Goal: Transaction & Acquisition: Download file/media

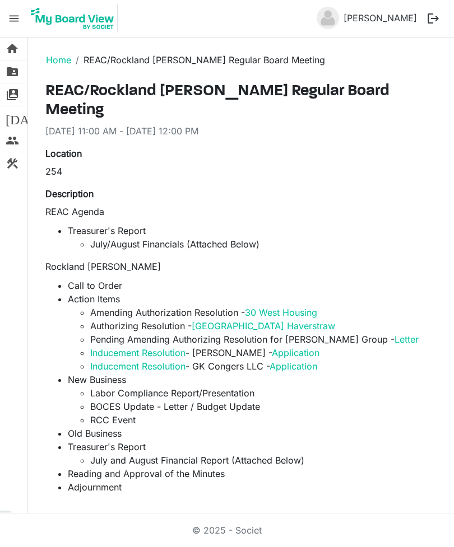
click at [173, 238] on li "July/August Financials (Attached Below)" at bounding box center [261, 244] width 342 height 13
click at [118, 224] on li "Treasurer's Report July/August Financials (Attached Below)" at bounding box center [250, 237] width 364 height 27
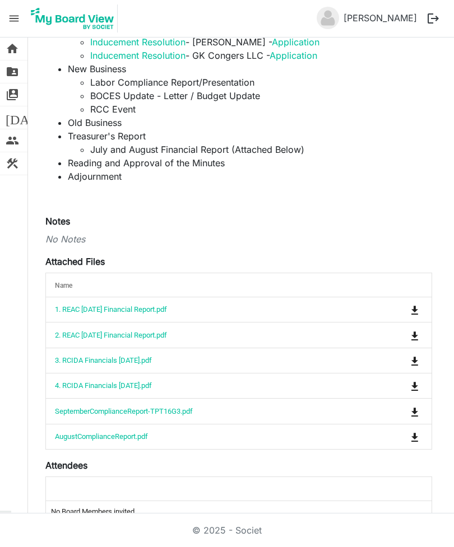
scroll to position [311, 0]
click at [127, 382] on link "4. RCIDA Financials [DATE].pdf" at bounding box center [103, 386] width 97 height 8
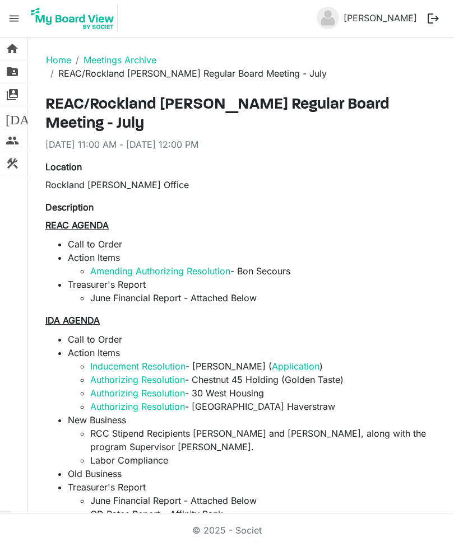
scroll to position [10, 0]
click at [61, 47] on ol "Home Meetings Archive REAC/Rockland IDA Regular Board Meeting - July" at bounding box center [241, 67] width 408 height 40
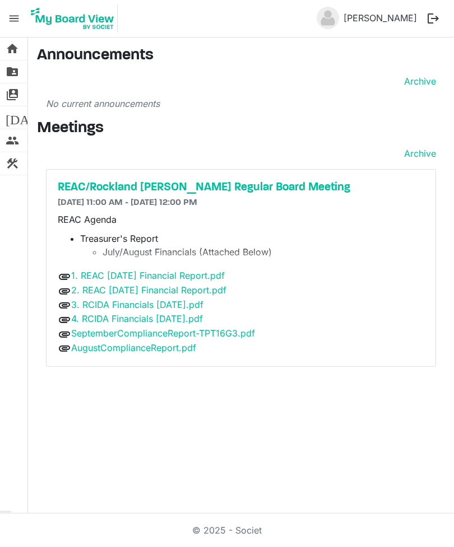
scroll to position [10, 0]
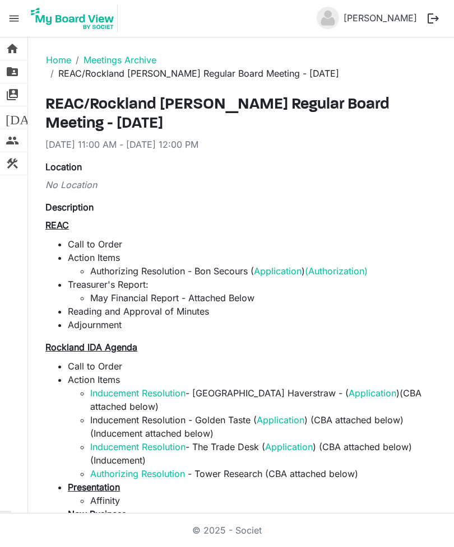
scroll to position [10, 0]
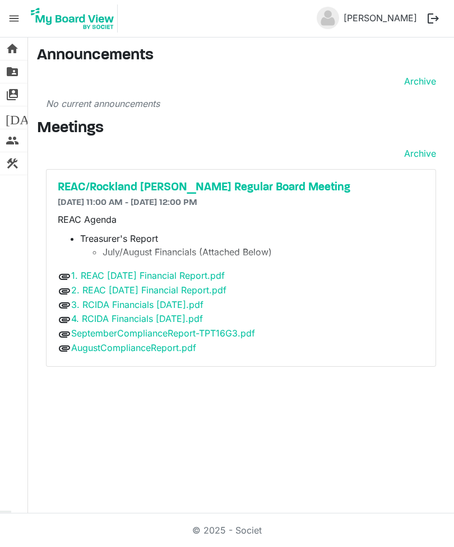
scroll to position [10, 0]
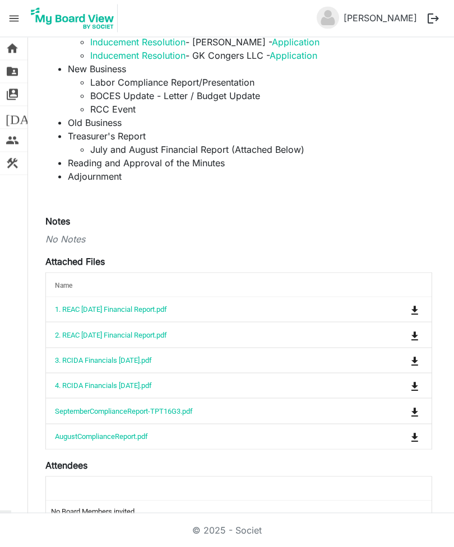
scroll to position [36, 0]
click at [187, 424] on td "AugustComplianceReport.pdf" at bounding box center [203, 436] width 315 height 25
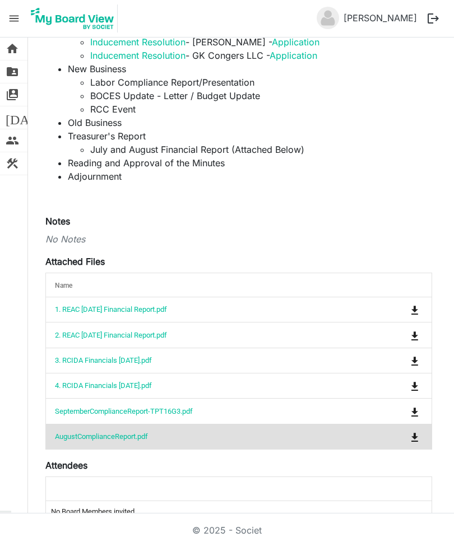
click at [103, 433] on link "AugustComplianceReport.pdf" at bounding box center [101, 437] width 93 height 8
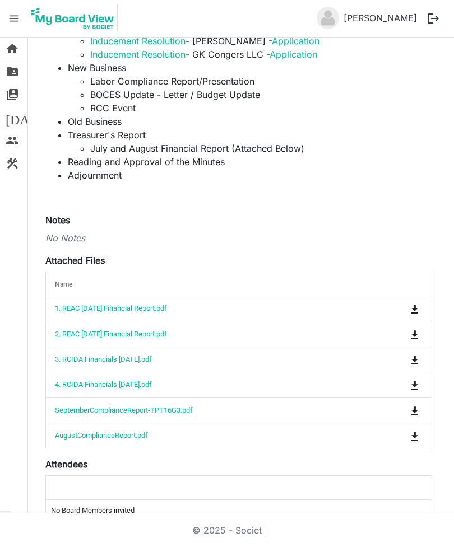
scroll to position [311, 0]
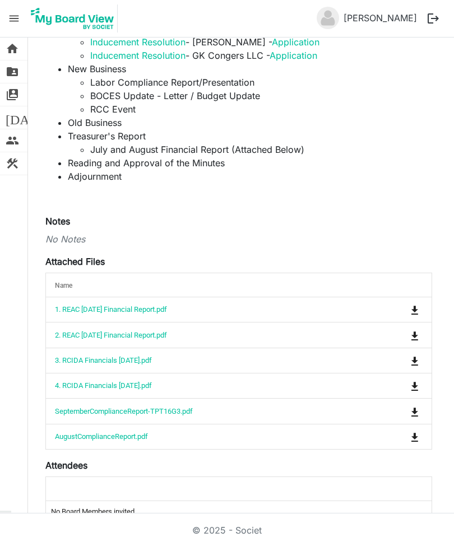
click at [154, 407] on link "SeptemberComplianceReport-TPT16G3.pdf" at bounding box center [124, 411] width 138 height 8
click at [132, 356] on link "3. RCIDA Financials [DATE].pdf" at bounding box center [103, 360] width 97 height 8
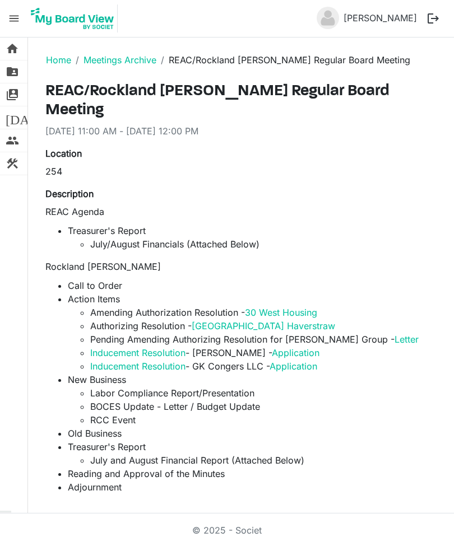
scroll to position [36, 0]
click at [449, 99] on main "Home Meetings Archive REAC/Rockland IDA Regular Board Meeting REAC/Rockland IDA…" at bounding box center [241, 459] width 426 height 842
